Goal: Transaction & Acquisition: Download file/media

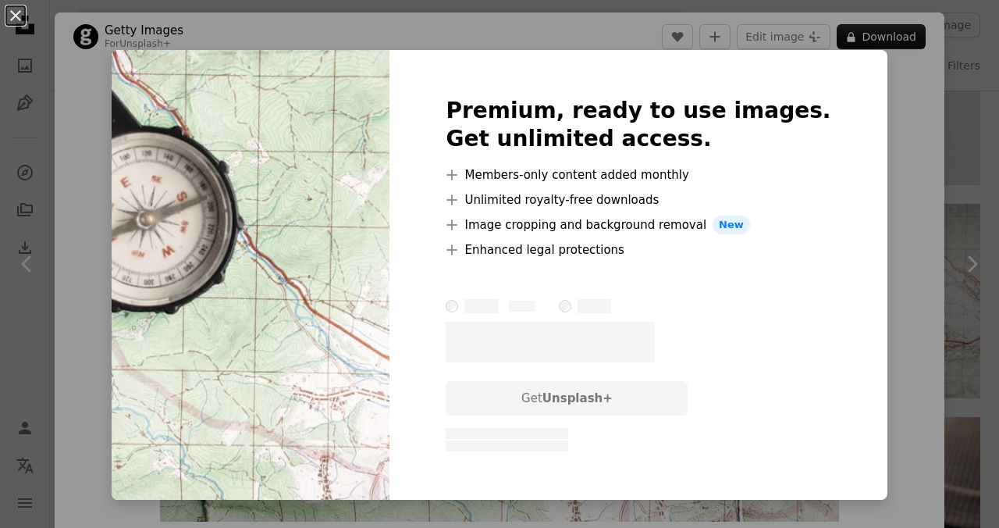
scroll to position [52, 0]
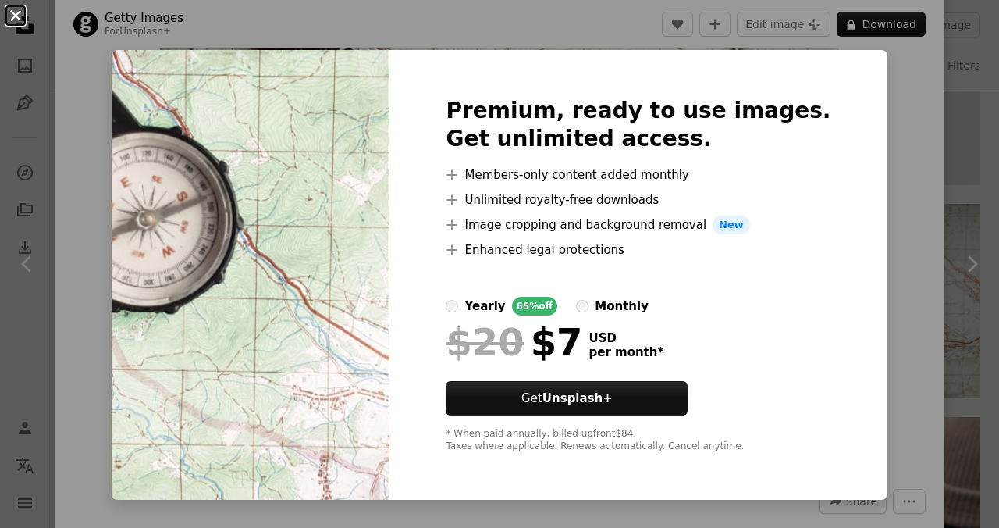
click at [16, 17] on button "An X shape" at bounding box center [15, 15] width 19 height 19
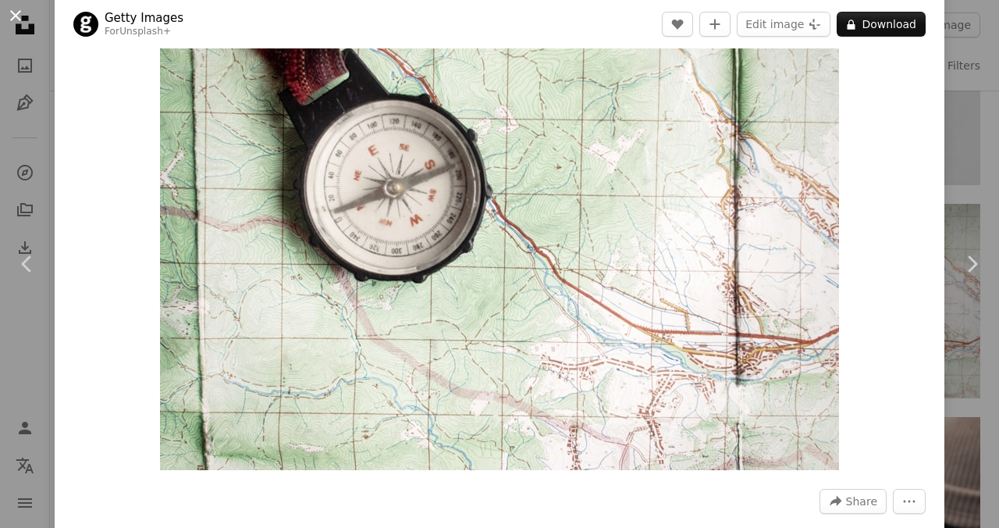
click at [11, 12] on button "An X shape" at bounding box center [15, 15] width 19 height 19
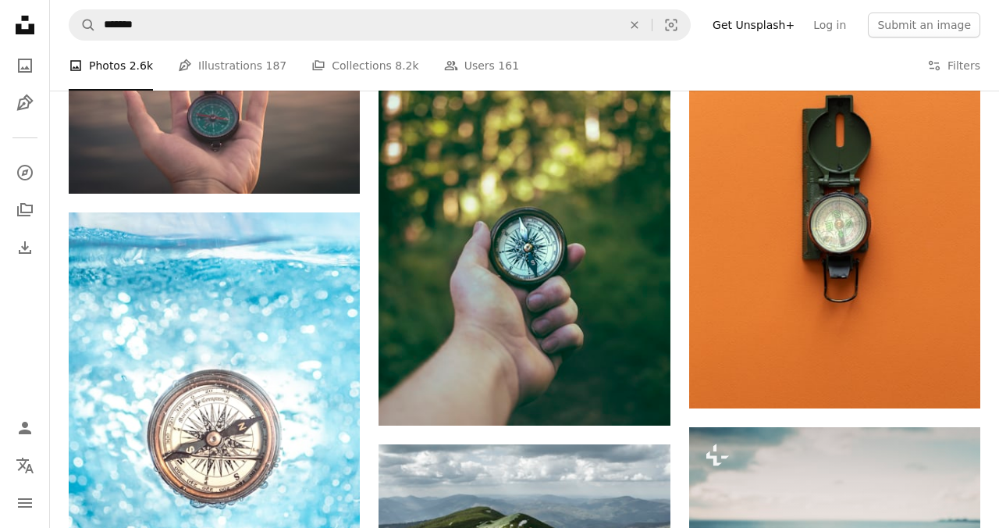
scroll to position [1993, 0]
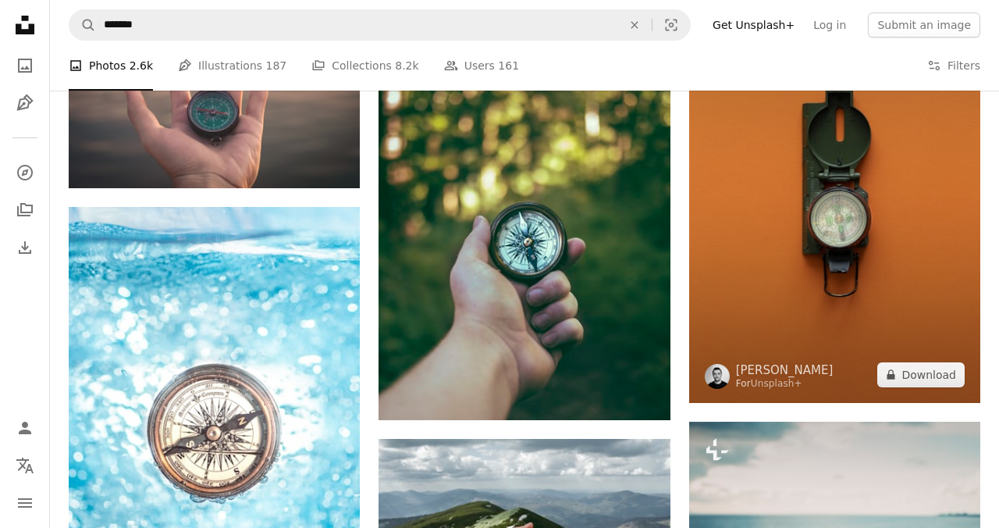
click at [839, 237] on img at bounding box center [834, 184] width 291 height 437
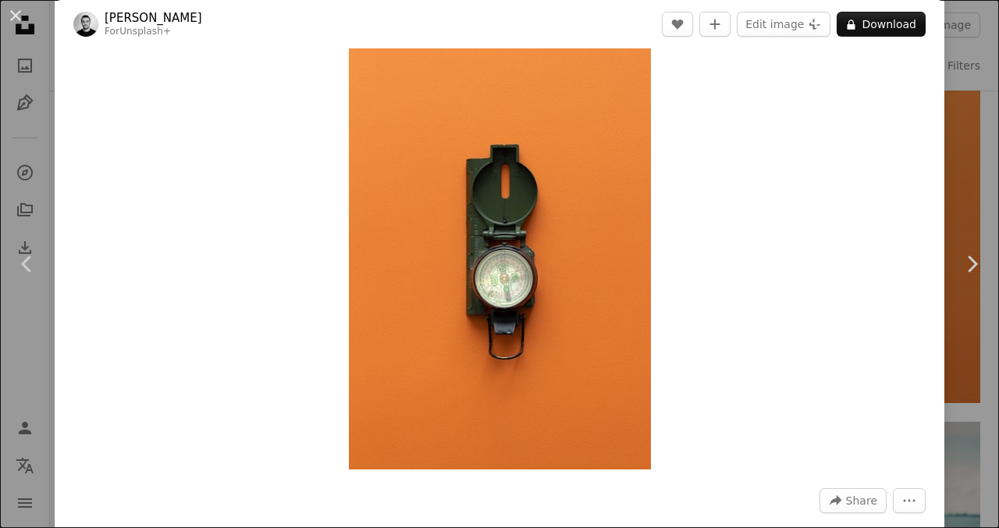
scroll to position [62, 0]
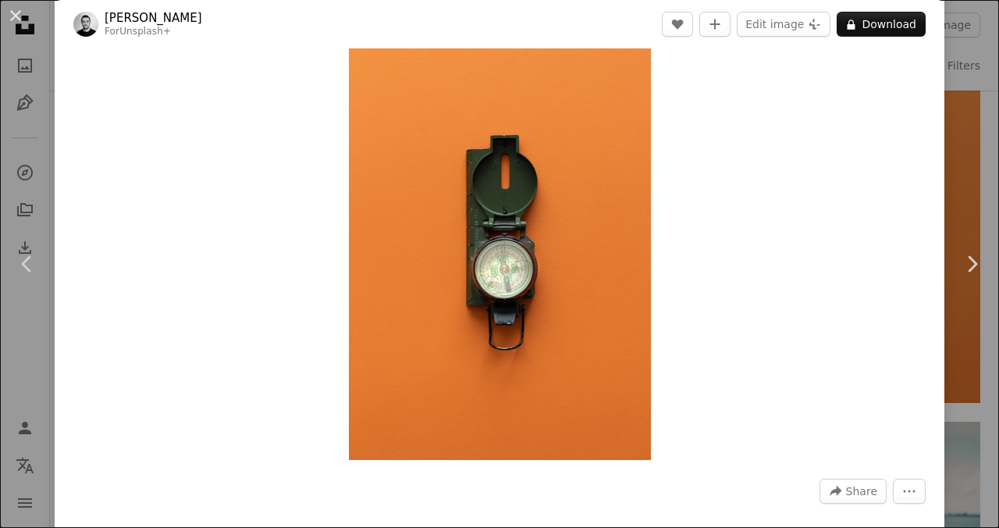
click at [971, 164] on div "An X shape Chevron left Chevron right [PERSON_NAME] For Unsplash+ A heart A plu…" at bounding box center [499, 264] width 999 height 528
